Goal: Find specific page/section: Find specific page/section

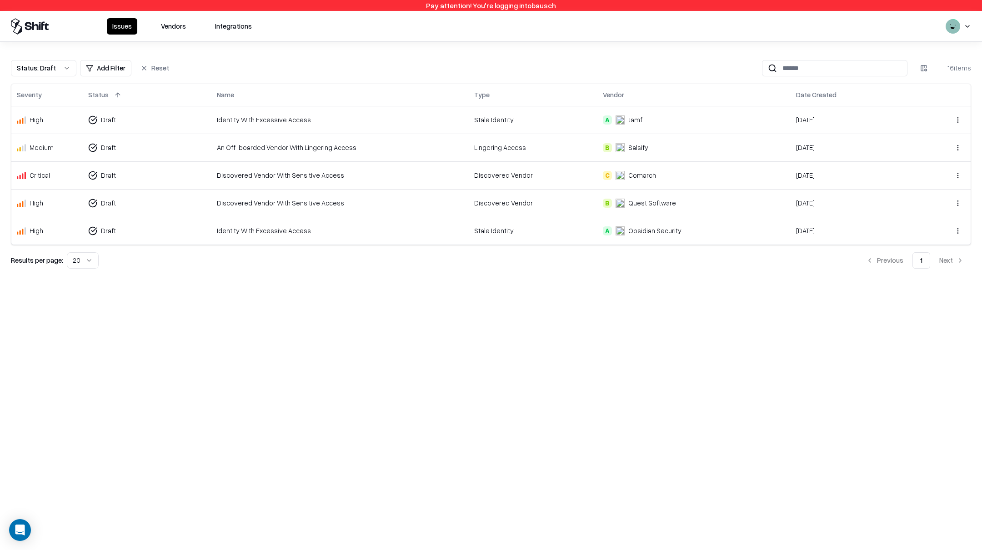
click at [180, 28] on button "Vendors" at bounding box center [174, 26] width 36 height 16
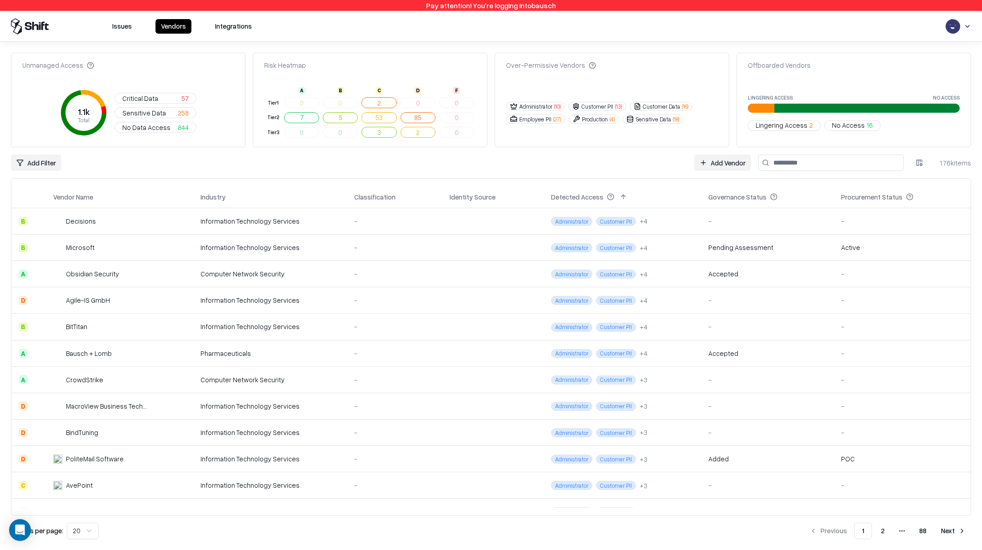
drag, startPoint x: 942, startPoint y: 165, endPoint x: 992, endPoint y: 162, distance: 50.6
click at [982, 162] on html "Pay attention! You're logging into bausch Issues Vendors Integrations Unmanaged…" at bounding box center [491, 275] width 982 height 550
click at [972, 164] on div "Unmanaged Access 1.1k Total Critical Data 57 Sensitive Data 258 No Data Access …" at bounding box center [491, 296] width 982 height 509
click at [965, 164] on div "1.76k items" at bounding box center [953, 163] width 36 height 10
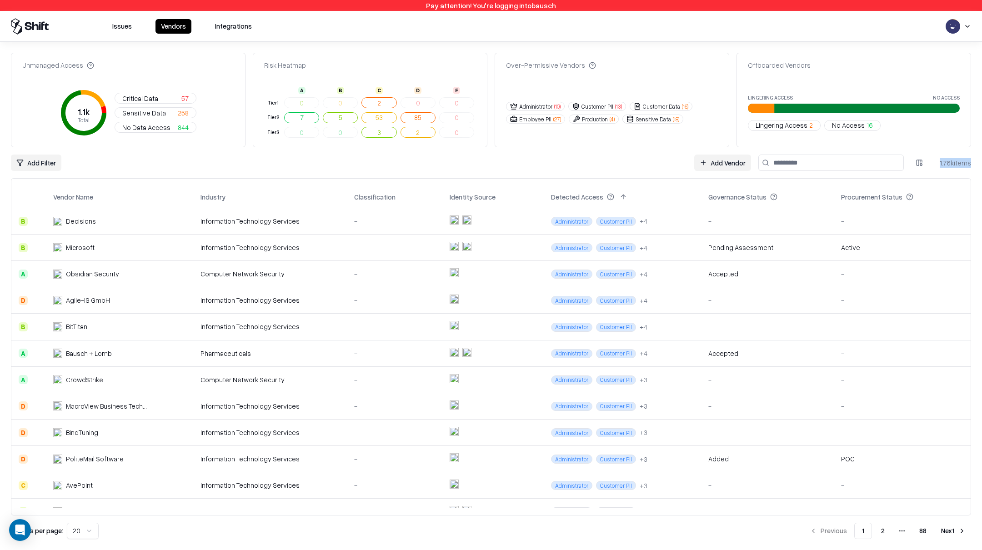
click at [965, 164] on div "1.76k items" at bounding box center [953, 163] width 36 height 10
